Goal: Communication & Community: Answer question/provide support

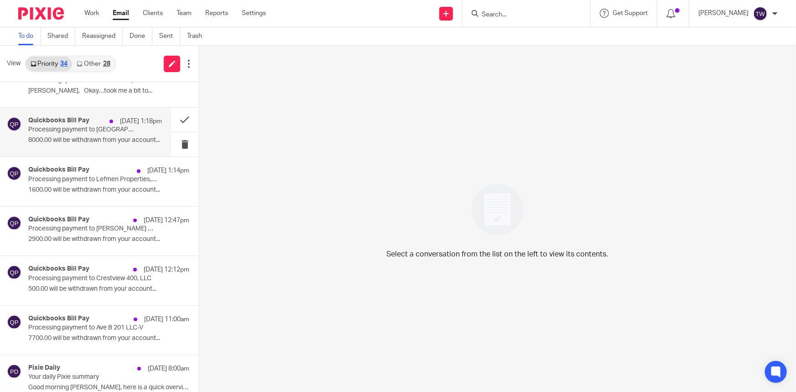
scroll to position [124, 0]
click at [176, 117] on button at bounding box center [184, 118] width 27 height 24
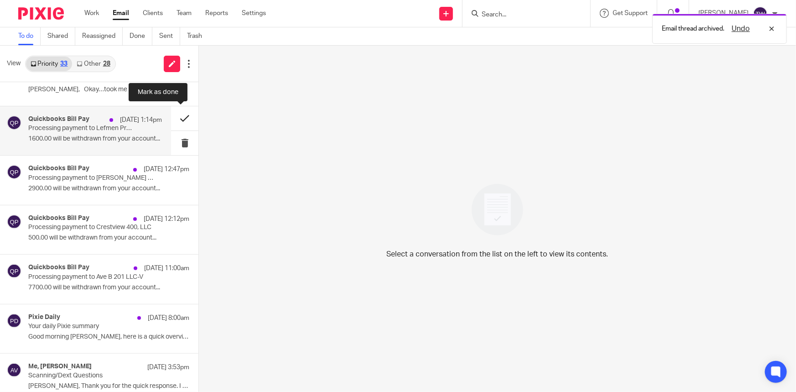
click at [177, 120] on button at bounding box center [184, 118] width 27 height 24
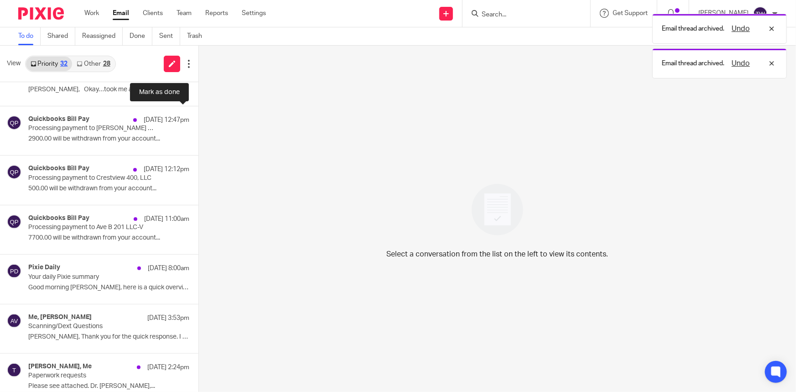
click at [199, 120] on button at bounding box center [202, 118] width 7 height 24
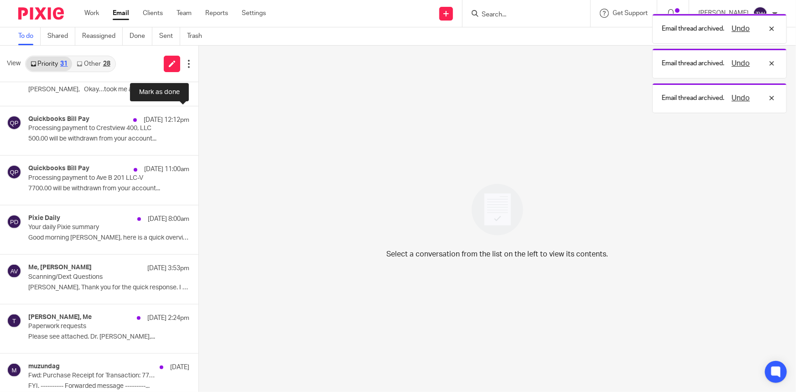
click at [199, 120] on button at bounding box center [202, 118] width 7 height 24
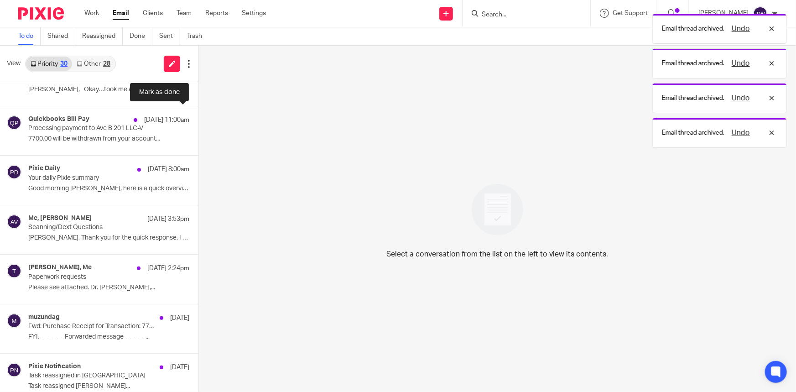
click at [199, 120] on button at bounding box center [202, 118] width 7 height 24
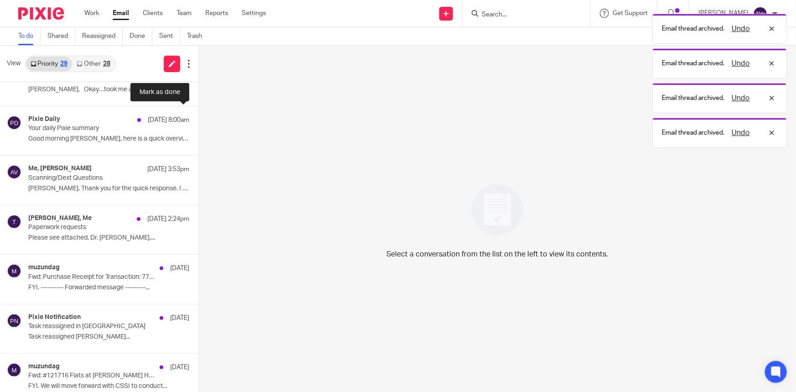
click at [199, 120] on button at bounding box center [202, 118] width 7 height 24
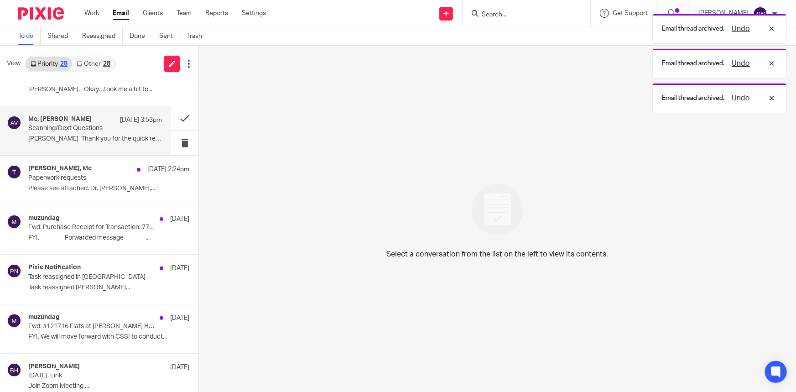
click at [58, 135] on p "[PERSON_NAME], Thank you for the quick response. I am..." at bounding box center [95, 139] width 134 height 8
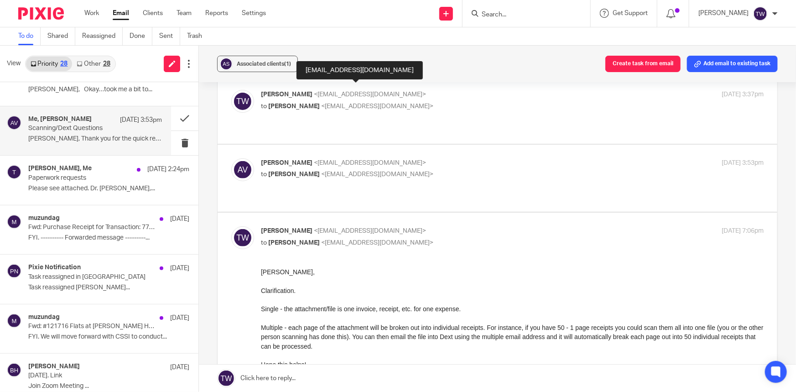
scroll to position [0, 0]
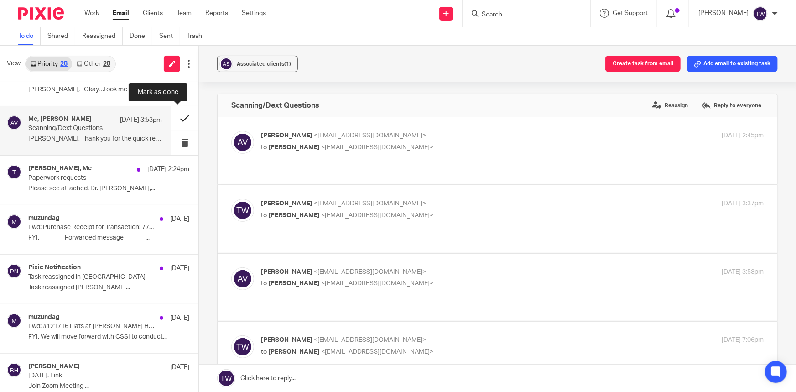
click at [178, 115] on button at bounding box center [184, 118] width 27 height 24
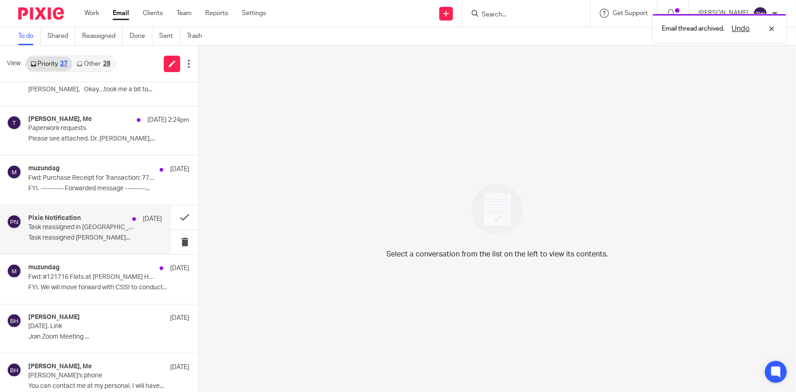
click at [89, 224] on p "Task reassigned in [GEOGRAPHIC_DATA]" at bounding box center [81, 228] width 107 height 8
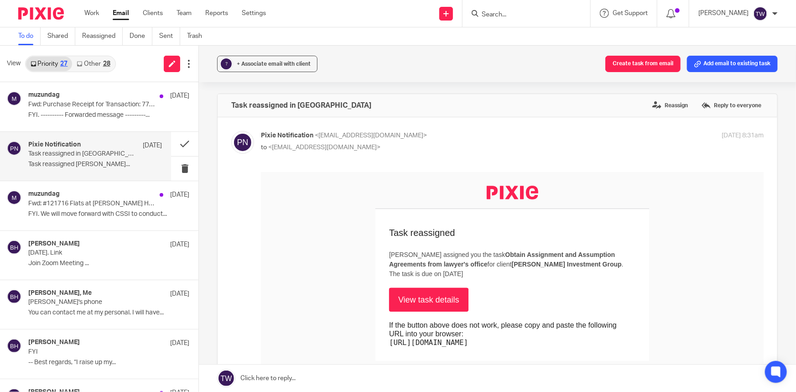
scroll to position [207, 0]
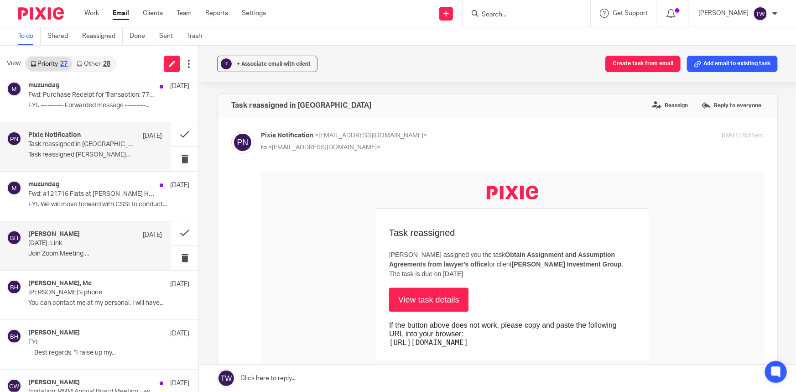
click at [84, 240] on p "[DATE]. Link" at bounding box center [81, 244] width 107 height 8
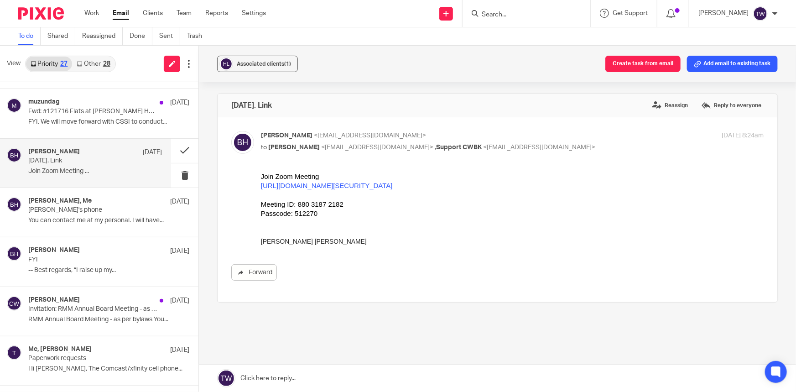
scroll to position [290, 0]
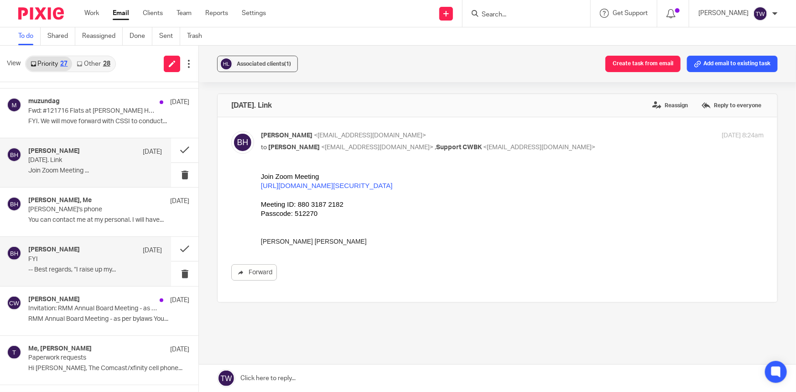
click at [77, 266] on p "-- Best regards, “I raise up my..." at bounding box center [95, 270] width 134 height 8
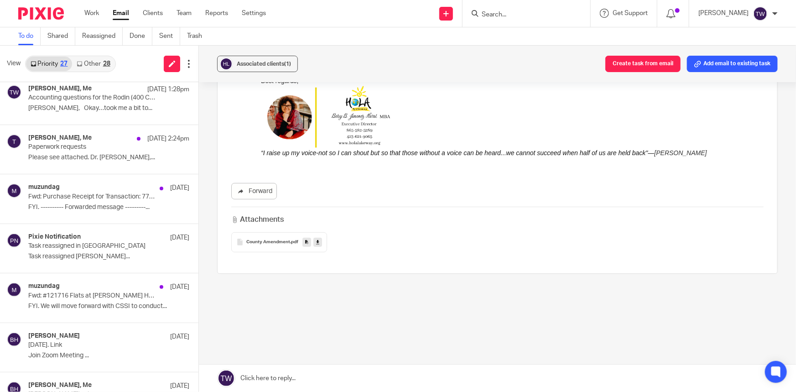
scroll to position [41, 0]
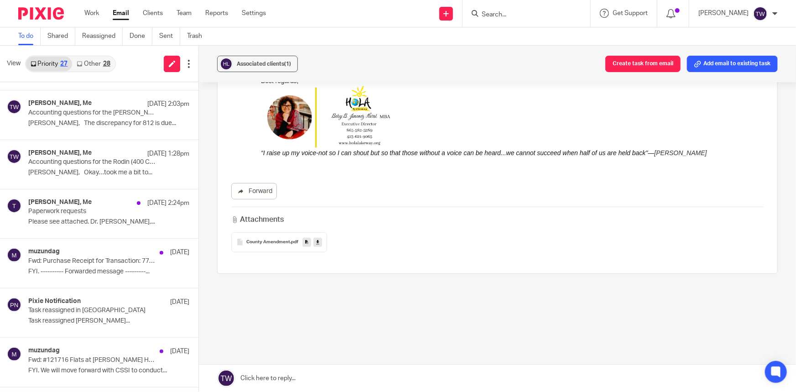
click at [95, 60] on link "Other 28" at bounding box center [93, 64] width 42 height 15
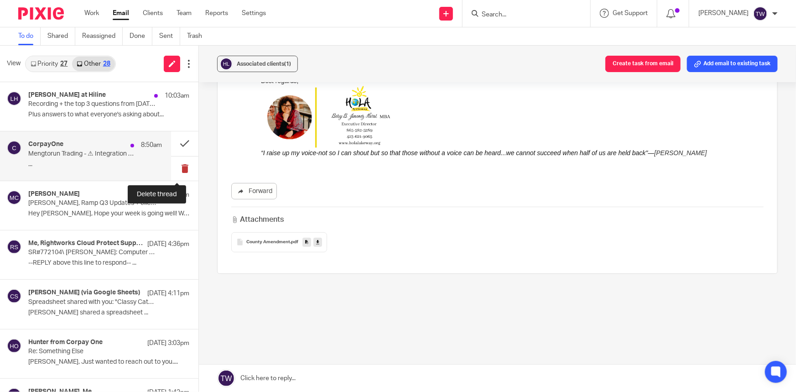
click at [176, 170] on button at bounding box center [184, 169] width 27 height 24
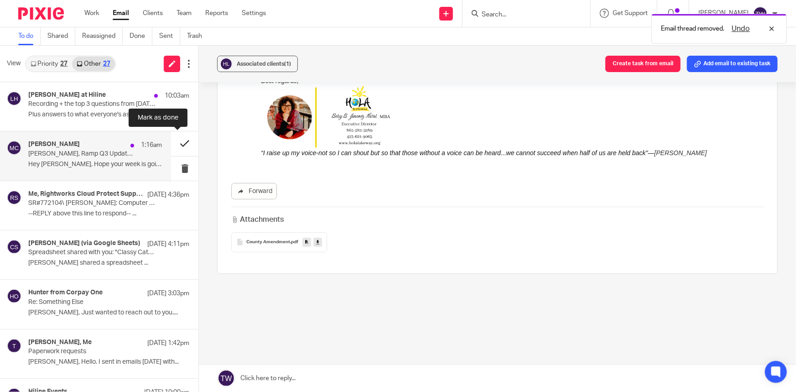
click at [179, 142] on button at bounding box center [184, 143] width 27 height 24
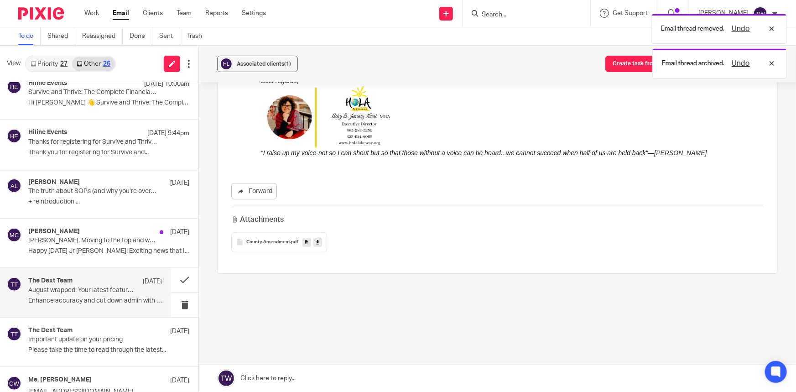
scroll to position [290, 0]
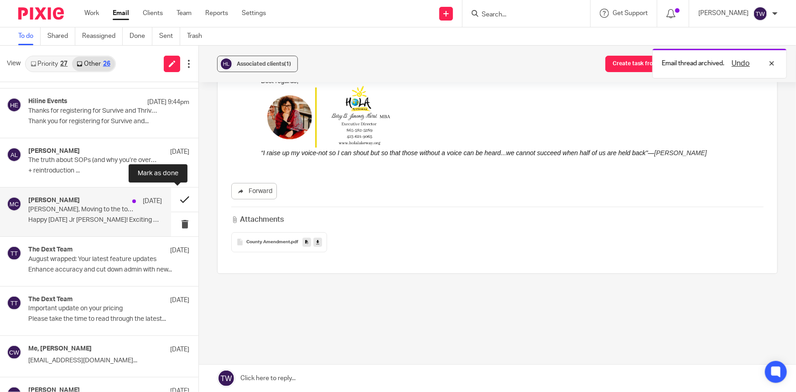
click at [178, 196] on button at bounding box center [184, 200] width 27 height 24
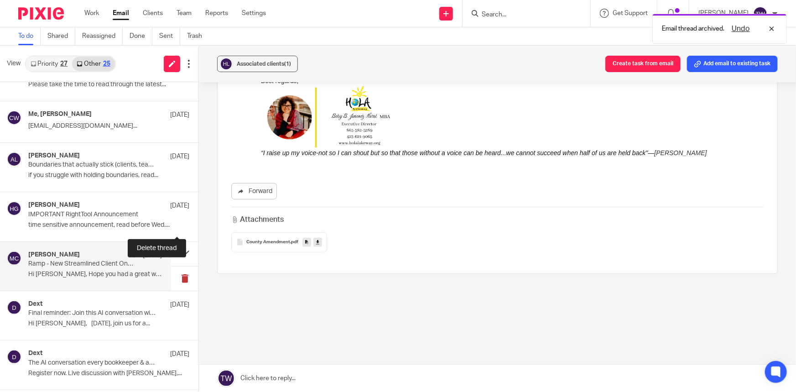
scroll to position [498, 0]
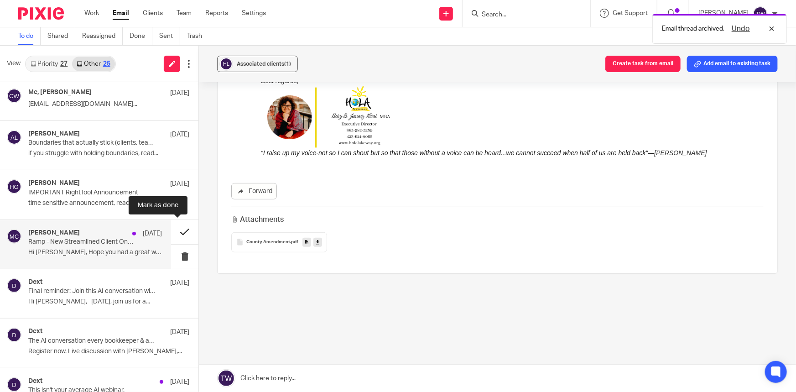
click at [177, 231] on button at bounding box center [184, 232] width 27 height 24
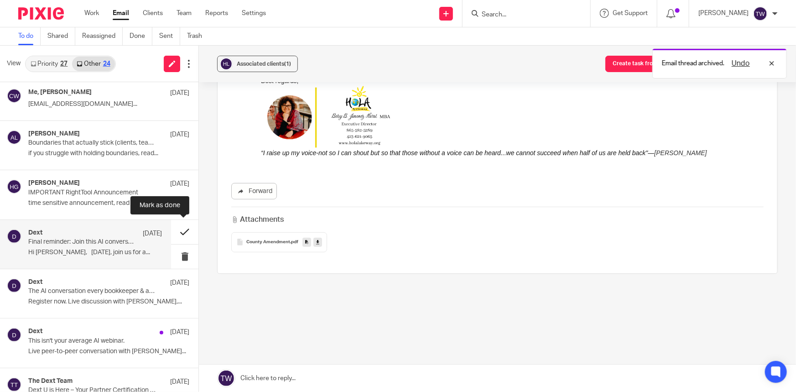
click at [177, 232] on button at bounding box center [184, 232] width 27 height 24
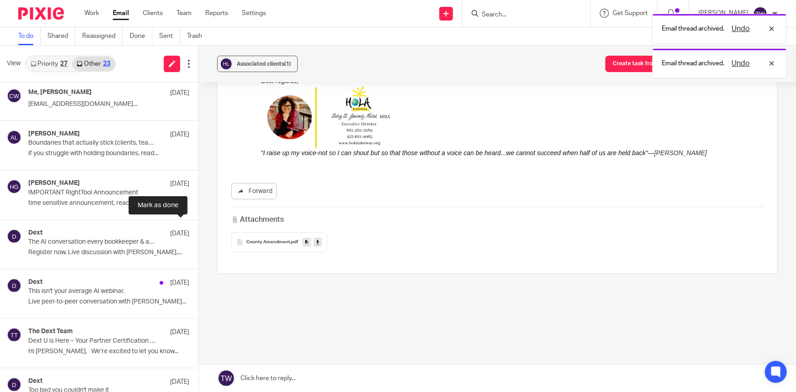
click at [199, 232] on button at bounding box center [202, 232] width 7 height 24
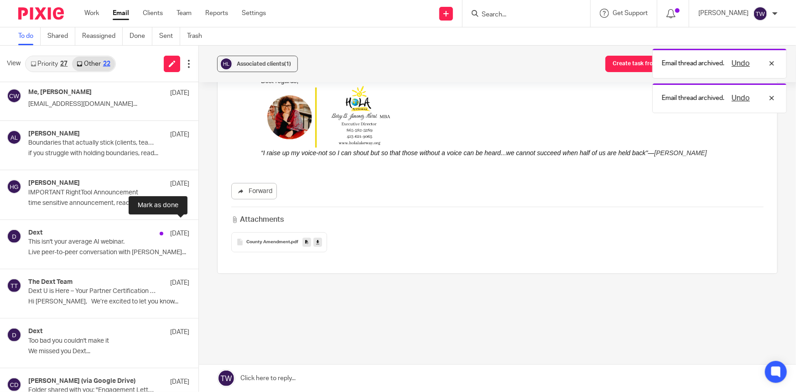
click at [199, 232] on button at bounding box center [202, 232] width 7 height 24
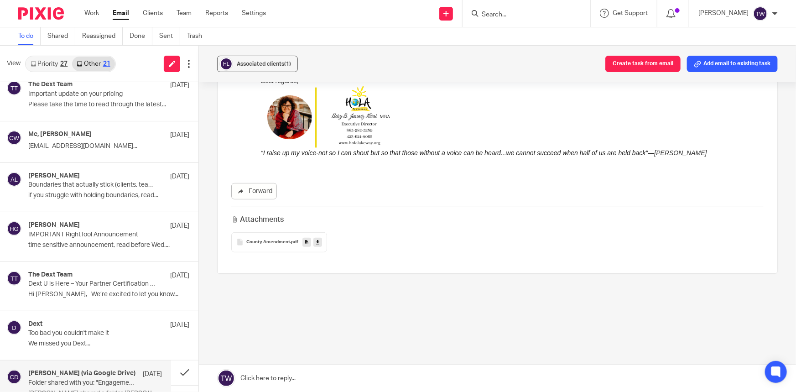
scroll to position [447, 0]
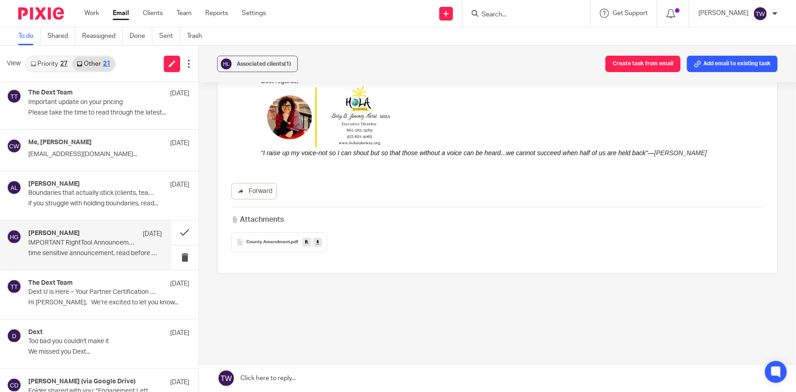
click at [106, 247] on div "[PERSON_NAME] [DATE] IMPORTANT RightTool Announcement time sensitive announceme…" at bounding box center [95, 245] width 134 height 31
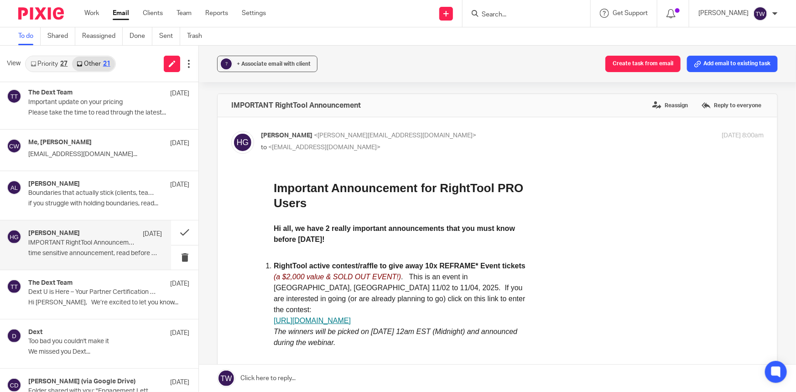
scroll to position [0, 0]
click at [181, 230] on button at bounding box center [184, 232] width 27 height 24
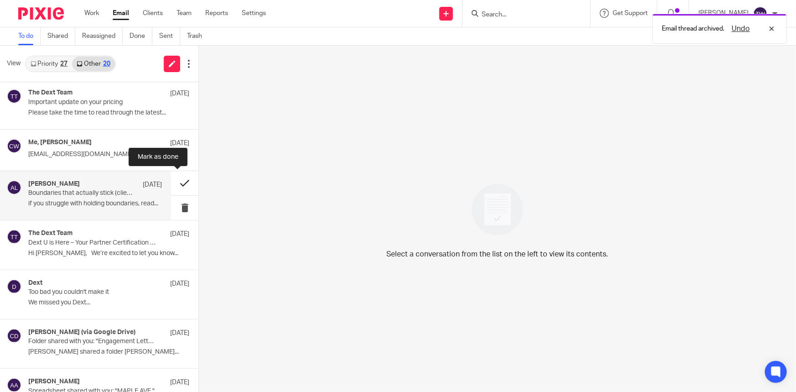
click at [175, 184] on button at bounding box center [184, 183] width 27 height 24
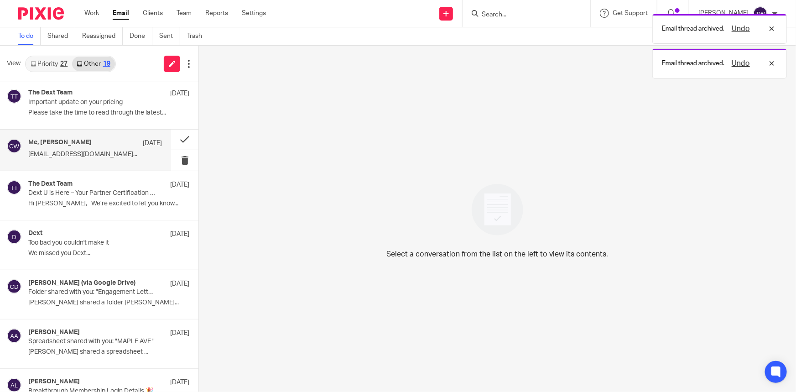
click at [73, 151] on p "[EMAIL_ADDRESS][DOMAIN_NAME]..." at bounding box center [95, 155] width 134 height 8
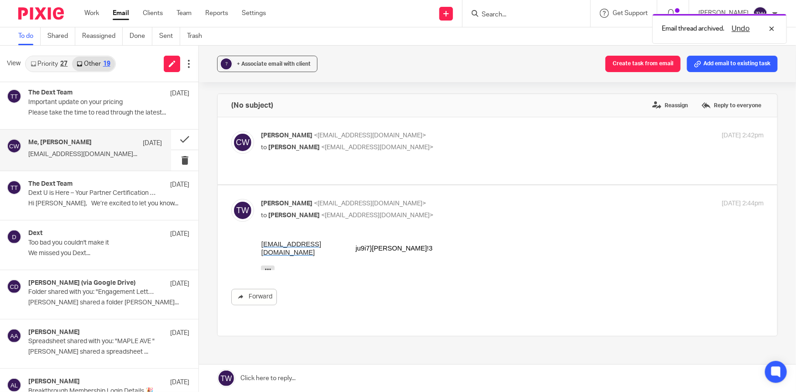
click at [487, 143] on p "to [PERSON_NAME] <[EMAIL_ADDRESS][DOMAIN_NAME]>" at bounding box center [428, 148] width 335 height 10
checkbox input "true"
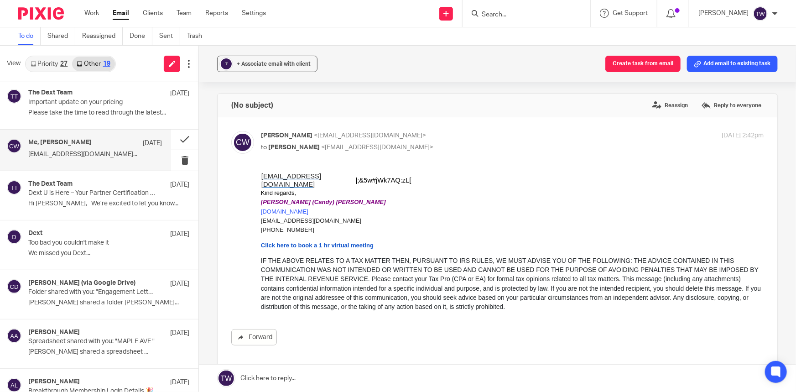
scroll to position [364, 0]
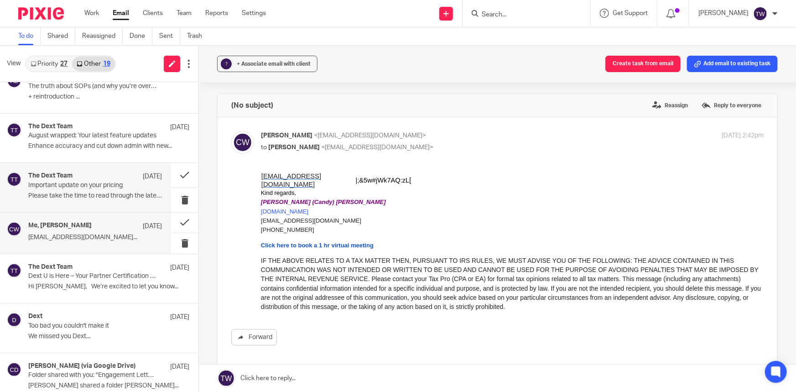
click at [105, 188] on p "Important update on your pricing" at bounding box center [81, 186] width 107 height 8
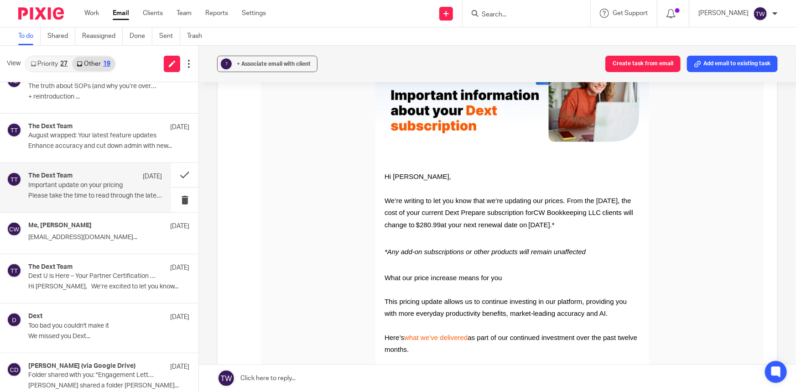
scroll to position [166, 0]
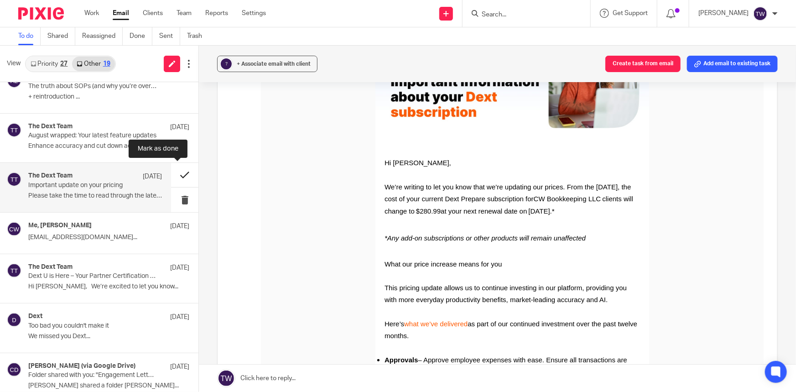
click at [173, 173] on button at bounding box center [184, 175] width 27 height 24
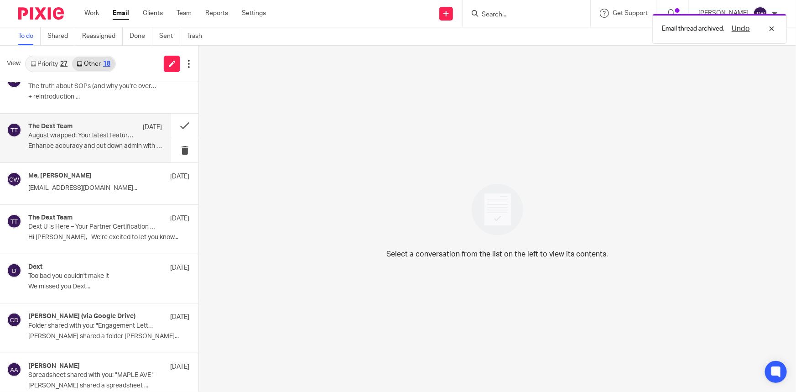
click at [104, 139] on div "The Dext Team Sep [DATE] wrapped: Your latest feature updates Enhance accuracy …" at bounding box center [95, 138] width 134 height 31
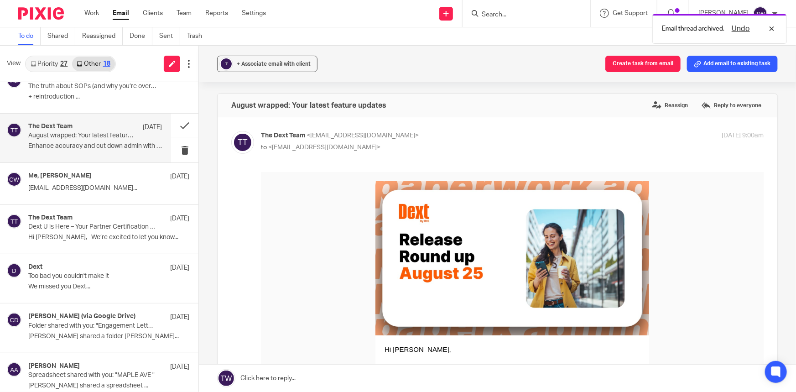
scroll to position [0, 0]
click at [178, 124] on button at bounding box center [184, 126] width 27 height 24
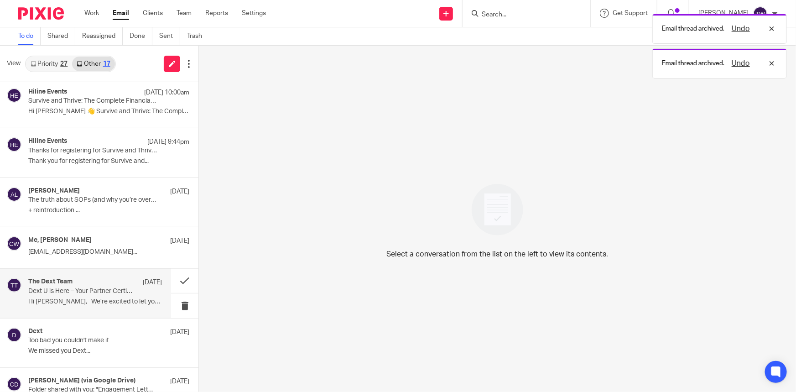
scroll to position [240, 0]
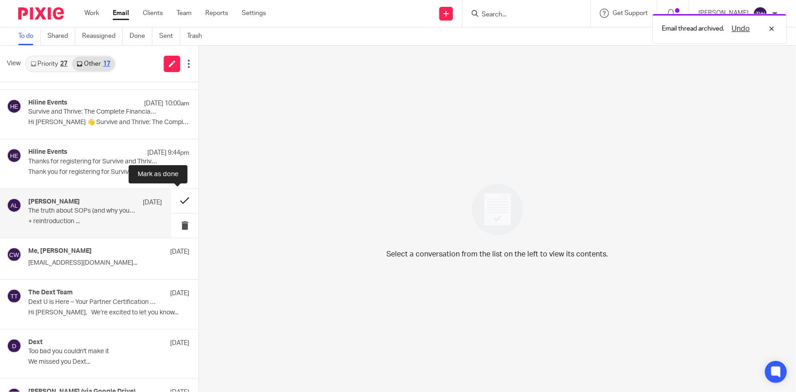
click at [175, 200] on button at bounding box center [184, 201] width 27 height 24
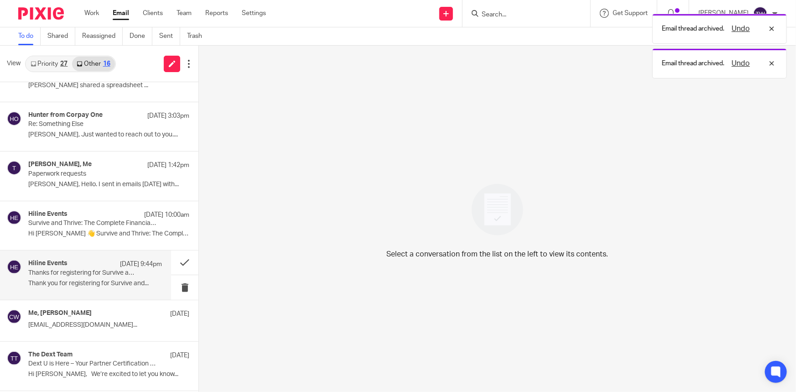
scroll to position [115, 0]
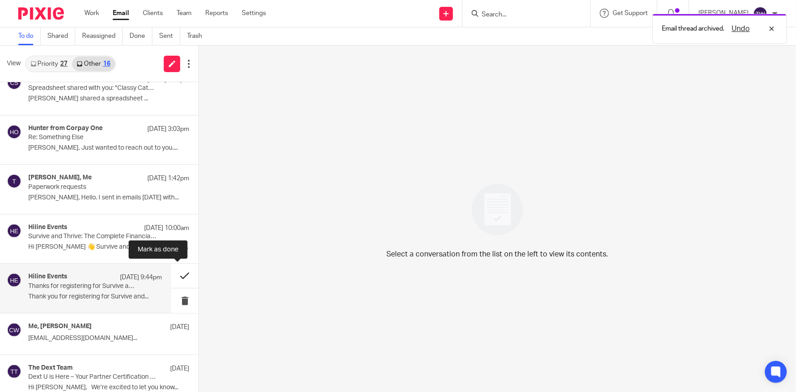
click at [177, 276] on button at bounding box center [184, 276] width 27 height 24
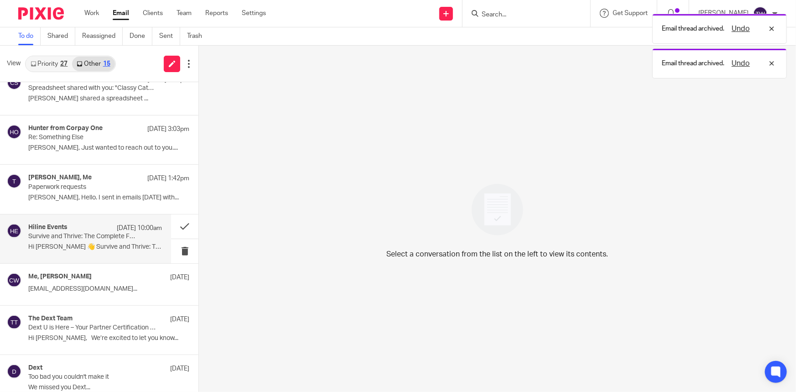
click at [96, 233] on p "Survive and Thrive: The Complete Financial Framework for Modern Nonprofits is s…" at bounding box center [81, 237] width 107 height 8
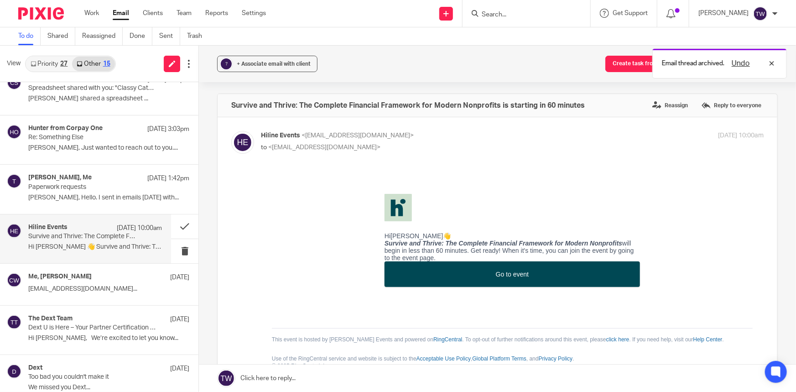
scroll to position [0, 0]
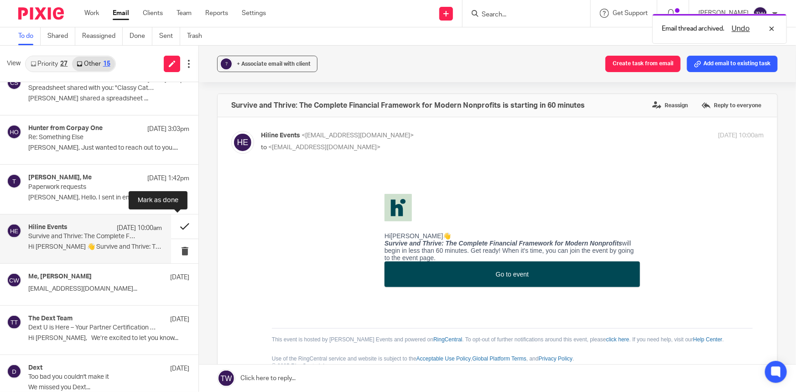
click at [177, 224] on button at bounding box center [184, 227] width 27 height 24
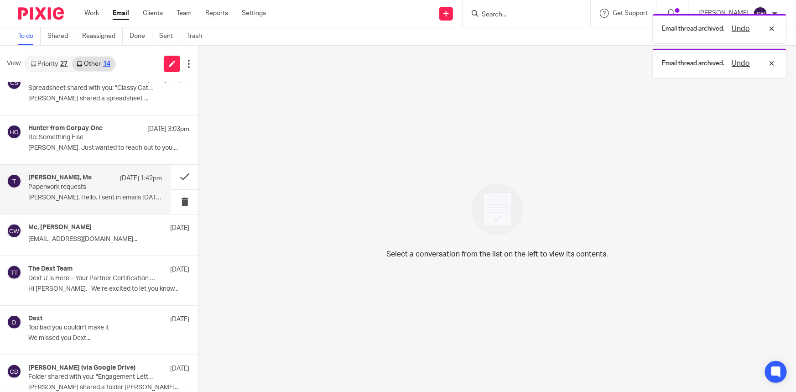
click at [95, 188] on p "Paperwork requests" at bounding box center [81, 187] width 107 height 8
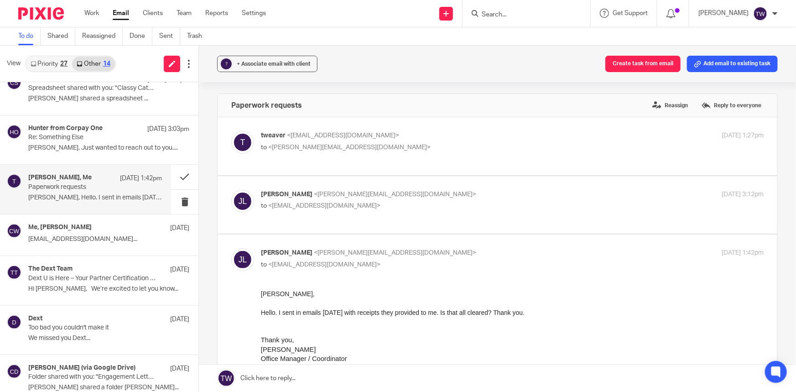
click at [56, 192] on div "[PERSON_NAME], Me [DATE] 1:42pm Paperwork requests [PERSON_NAME], Hello. I sent…" at bounding box center [95, 189] width 134 height 31
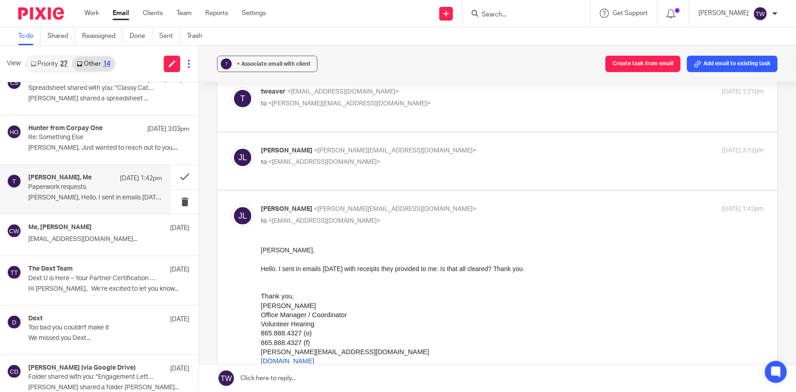
scroll to position [83, 0]
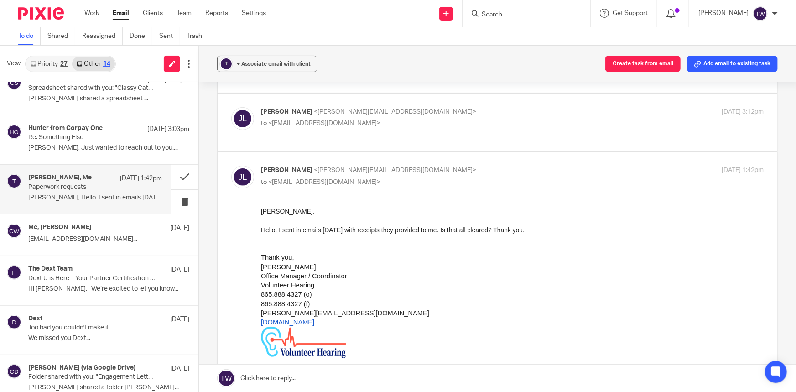
click at [418, 120] on p "to <[EMAIL_ADDRESS][DOMAIN_NAME]>" at bounding box center [428, 124] width 335 height 10
checkbox input "true"
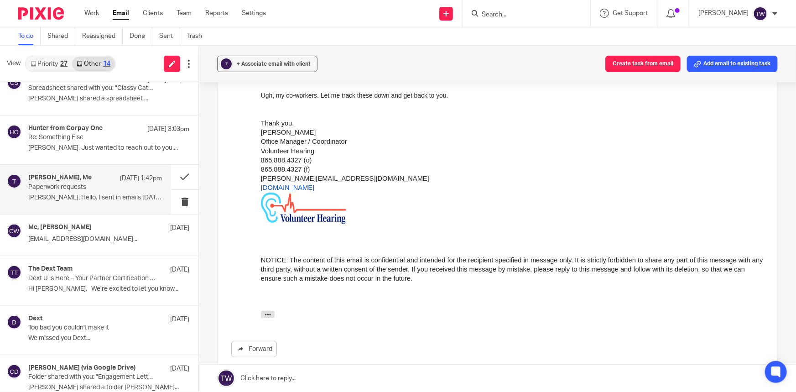
scroll to position [249, 0]
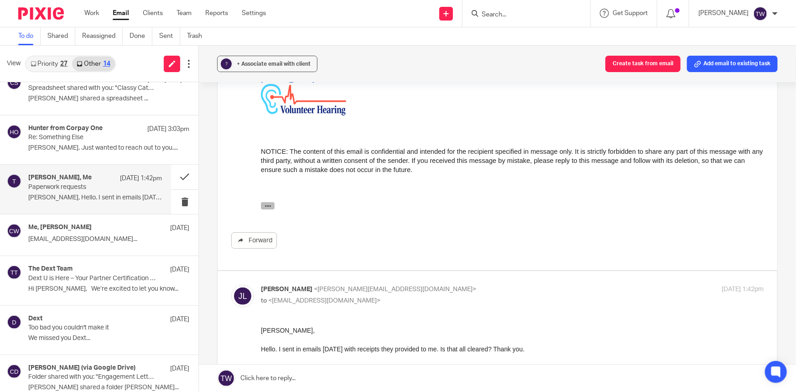
click at [269, 204] on icon "button" at bounding box center [268, 206] width 7 height 7
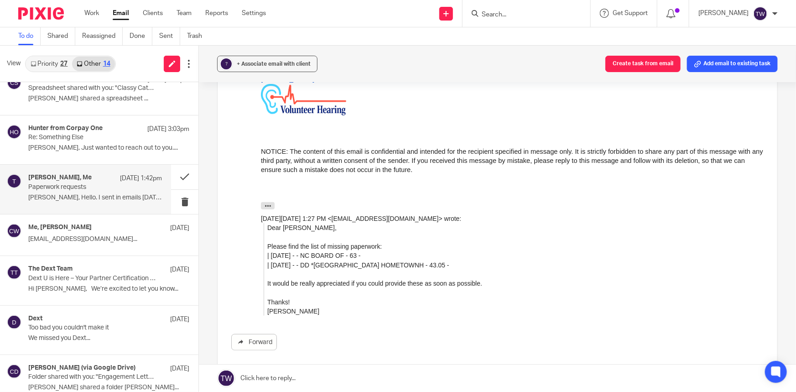
click at [272, 381] on link at bounding box center [497, 378] width 597 height 27
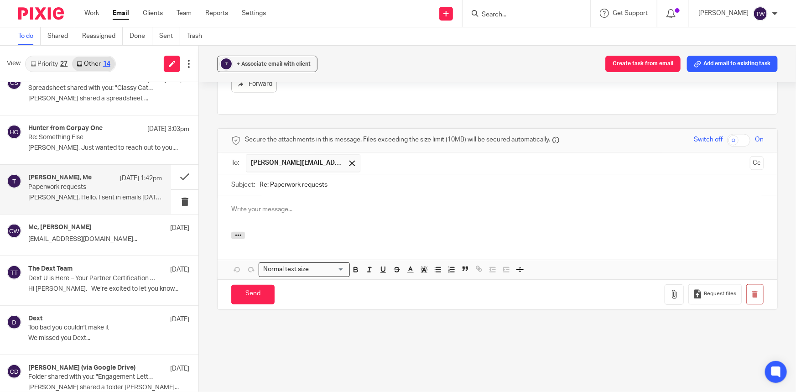
scroll to position [0, 0]
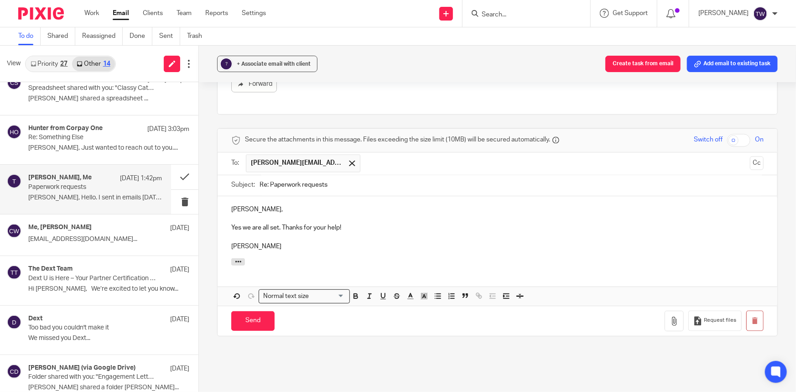
click at [232, 229] on p "Yes we are all set. Thanks for your help!" at bounding box center [497, 228] width 533 height 9
click at [251, 323] on input "Send" at bounding box center [252, 321] width 43 height 20
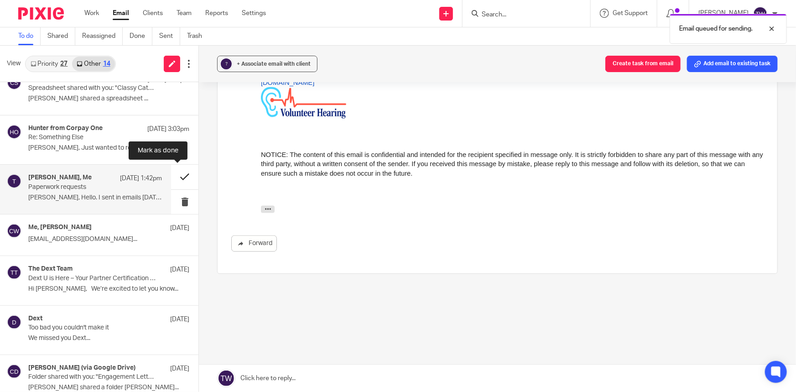
click at [175, 176] on button at bounding box center [184, 177] width 27 height 24
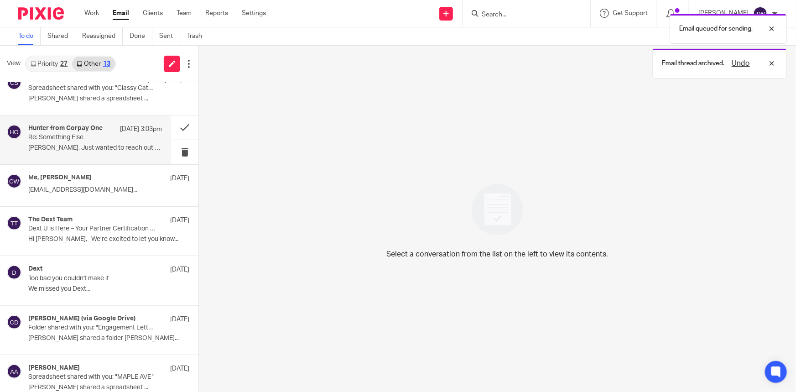
click at [72, 144] on p "[PERSON_NAME], Just wanted to reach out to you...." at bounding box center [95, 148] width 134 height 8
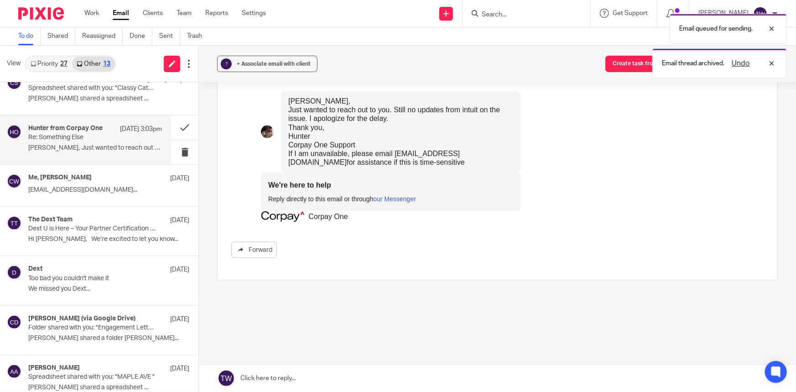
scroll to position [674, 0]
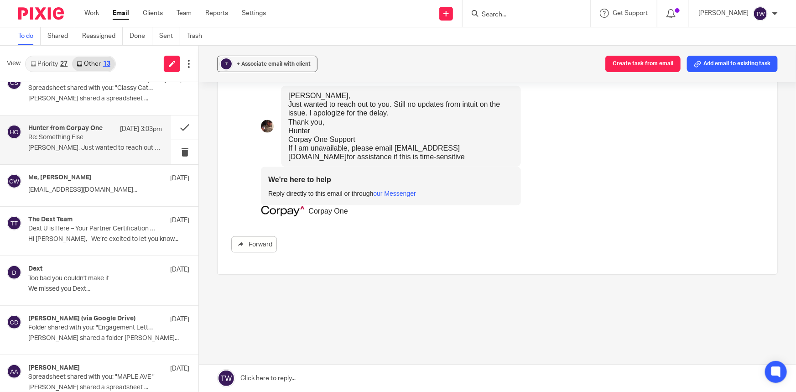
click at [266, 378] on link at bounding box center [497, 378] width 597 height 27
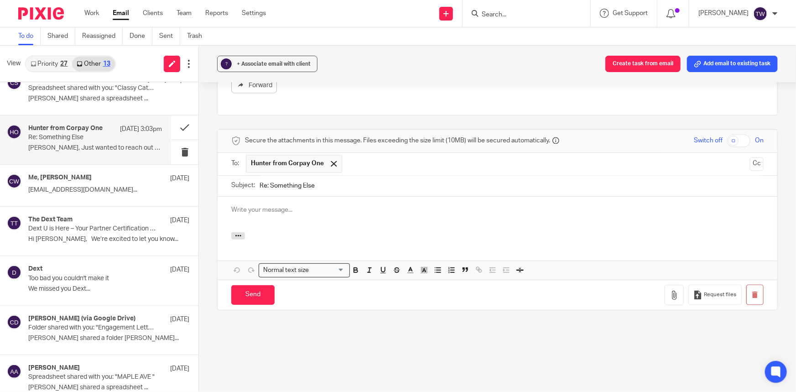
scroll to position [0, 0]
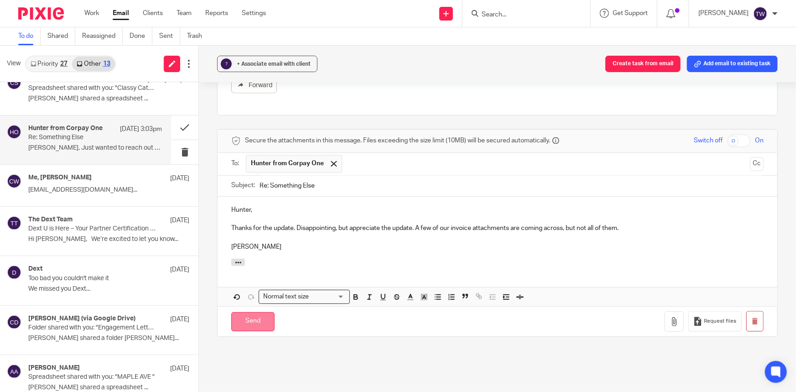
click at [253, 320] on input "Send" at bounding box center [252, 322] width 43 height 20
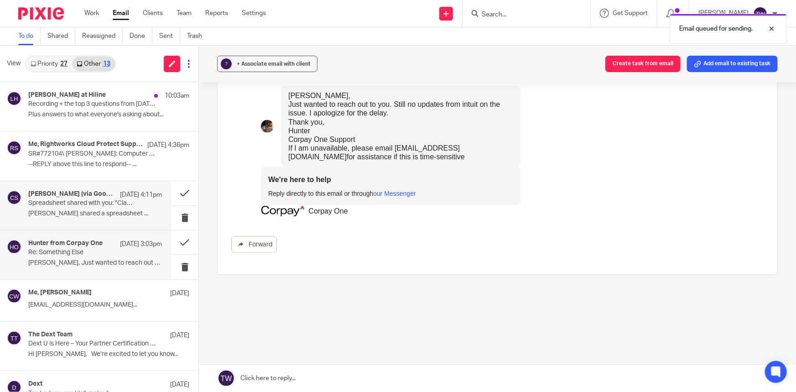
click at [63, 205] on p "Spreadsheet shared with you: "Classy Caterer"" at bounding box center [81, 203] width 107 height 8
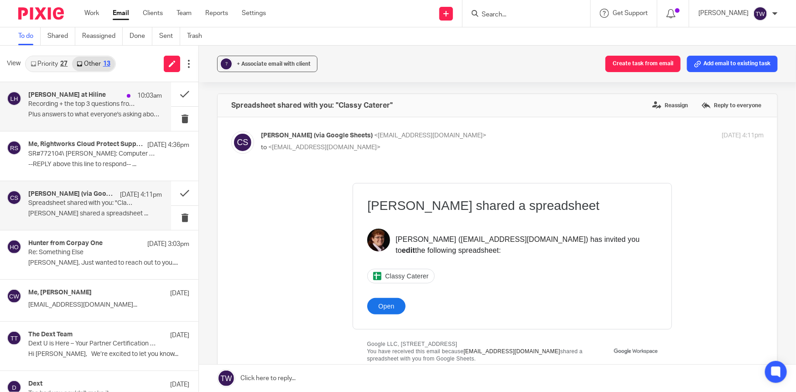
click at [70, 105] on p "Recording + the top 3 questions from [DATE] webinar" at bounding box center [81, 104] width 107 height 8
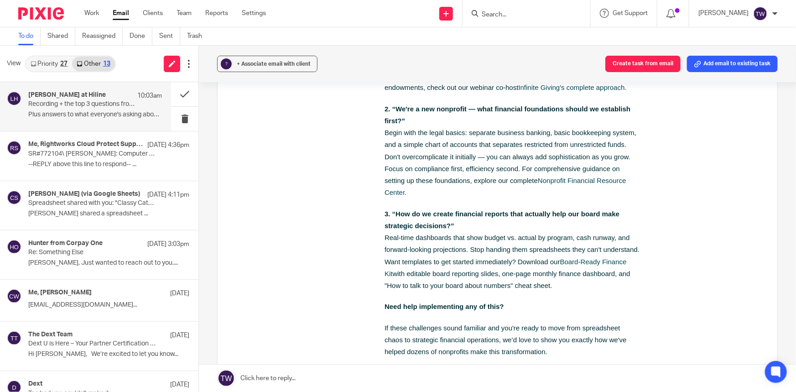
scroll to position [373, 0]
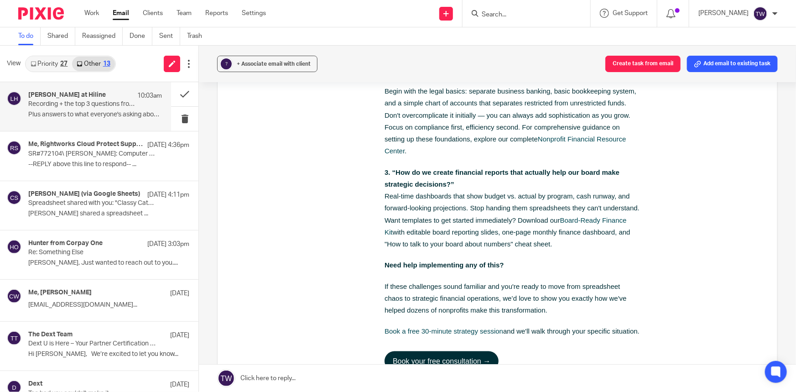
click at [42, 59] on link "Priority 27" at bounding box center [49, 64] width 46 height 15
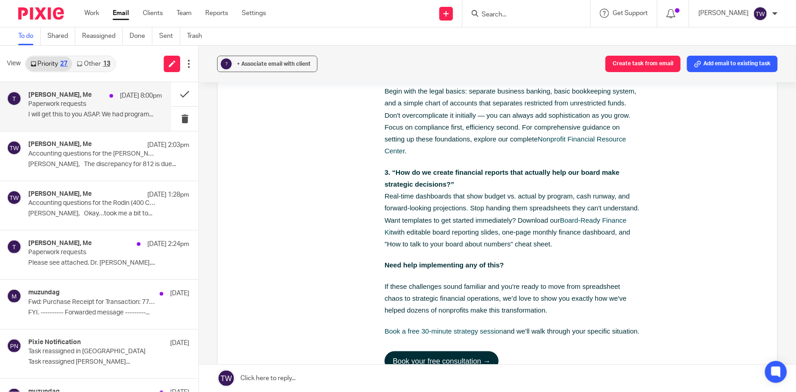
click at [42, 107] on p "Paperwork requests" at bounding box center [81, 104] width 107 height 8
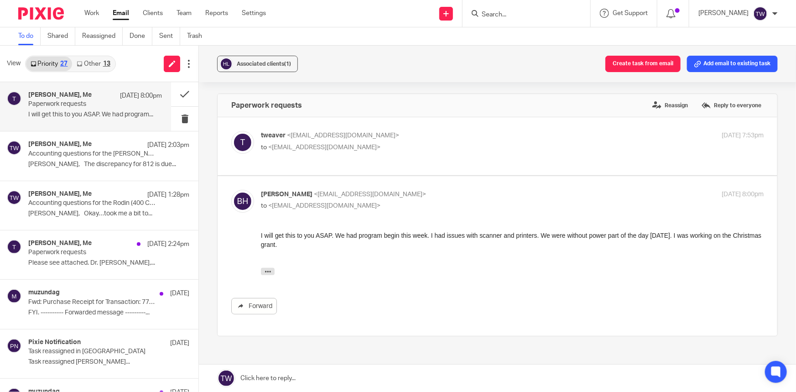
scroll to position [0, 0]
click at [257, 378] on link at bounding box center [497, 378] width 597 height 27
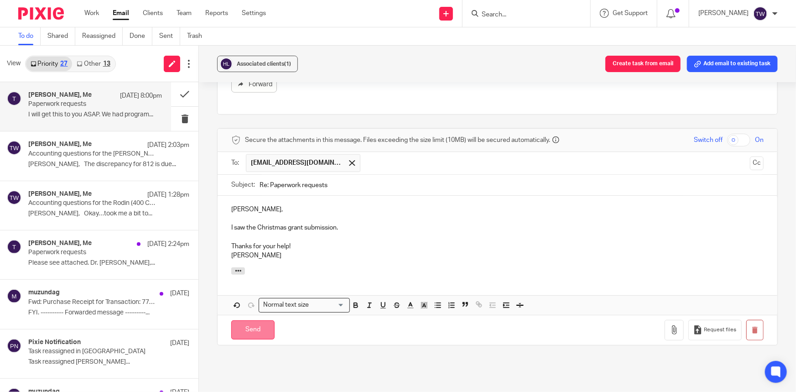
click at [257, 334] on input "Send" at bounding box center [252, 330] width 43 height 20
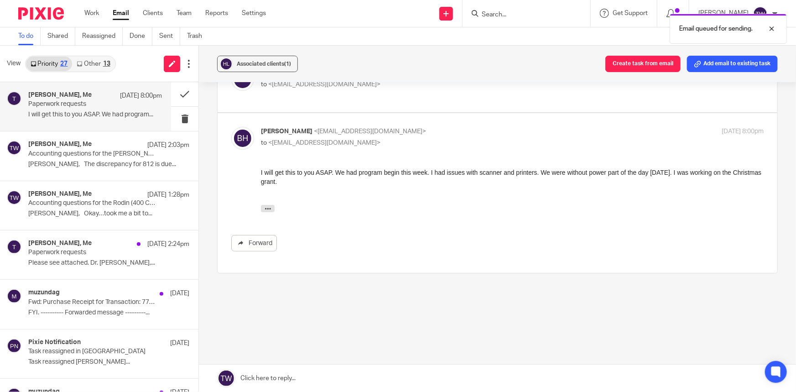
scroll to position [62, 0]
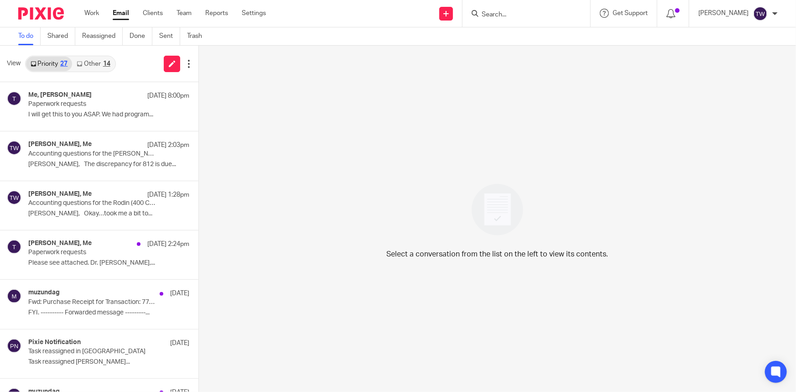
click at [85, 63] on link "Other 14" at bounding box center [93, 64] width 42 height 15
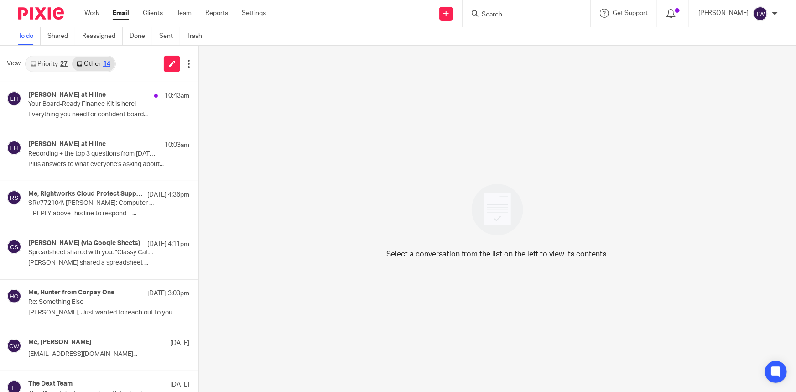
click at [46, 62] on link "Priority 27" at bounding box center [49, 64] width 46 height 15
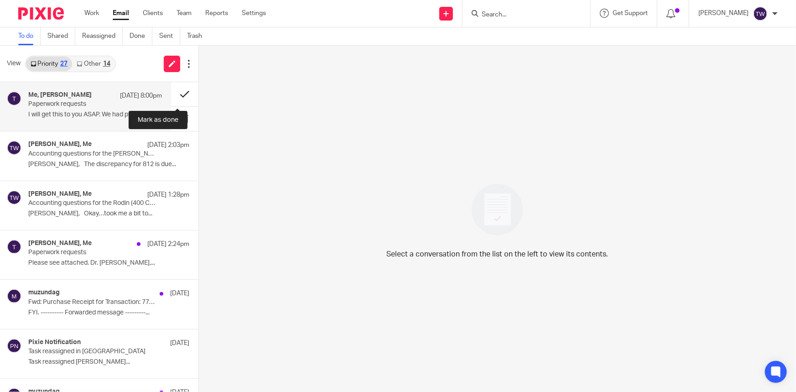
click at [178, 95] on button at bounding box center [184, 94] width 27 height 24
